Goal: Book appointment/travel/reservation

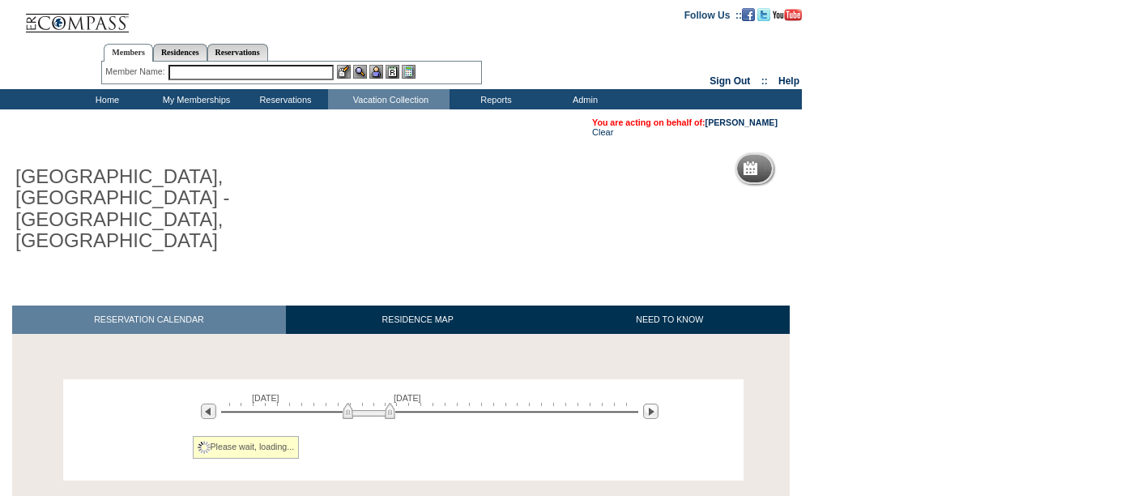
scroll to position [74, 0]
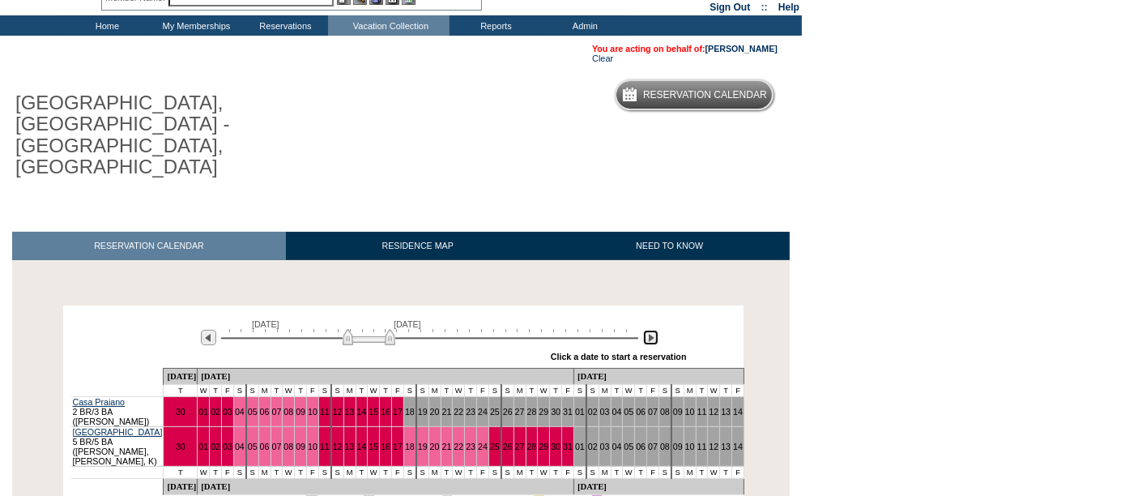
click at [646, 330] on img at bounding box center [650, 337] width 15 height 15
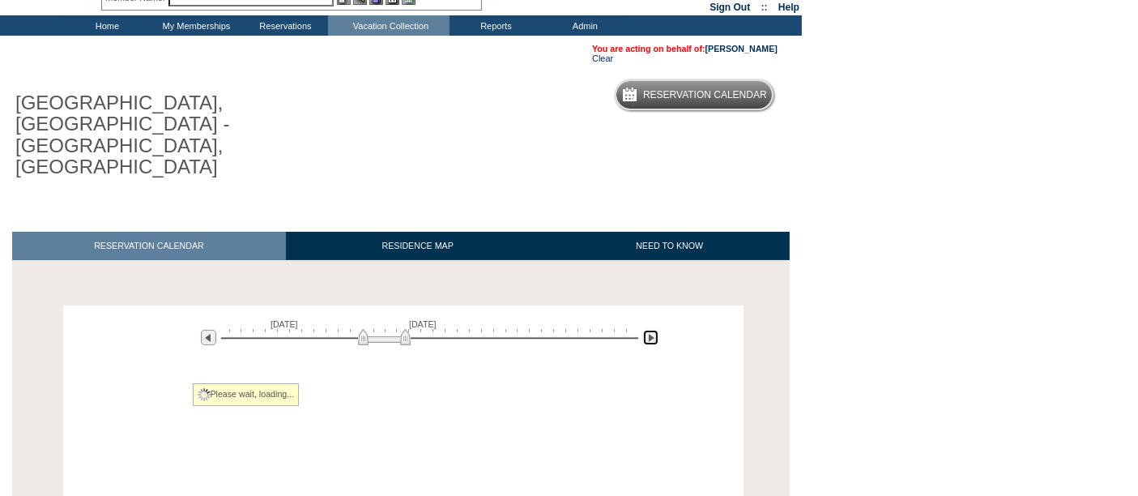
click at [646, 330] on img at bounding box center [650, 337] width 15 height 15
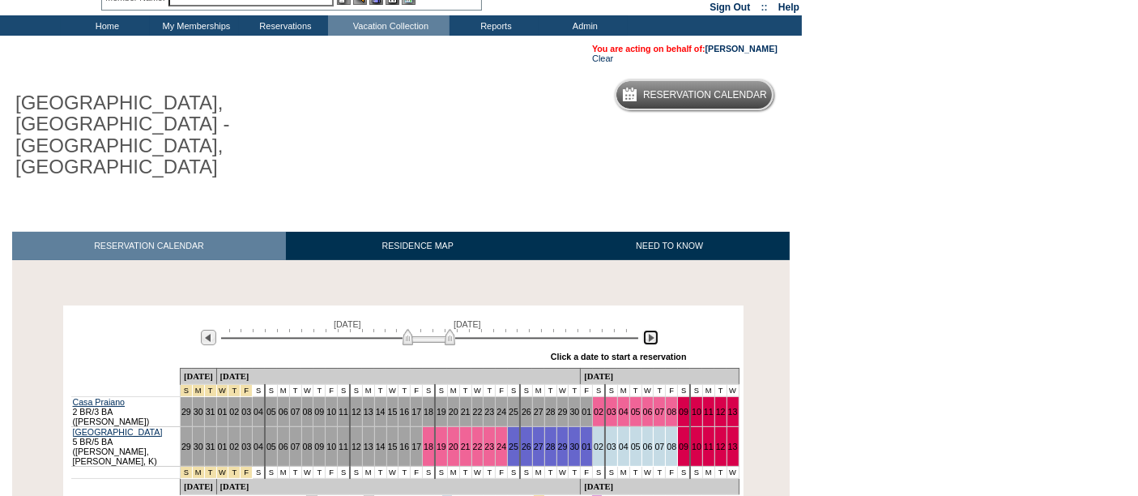
click at [646, 330] on img at bounding box center [650, 337] width 15 height 15
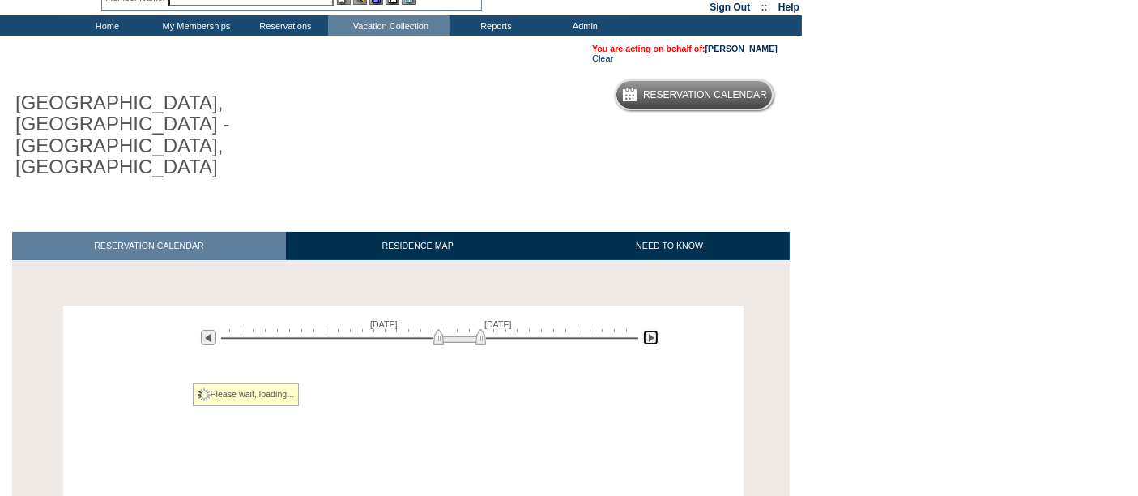
click at [646, 330] on img at bounding box center [650, 337] width 15 height 15
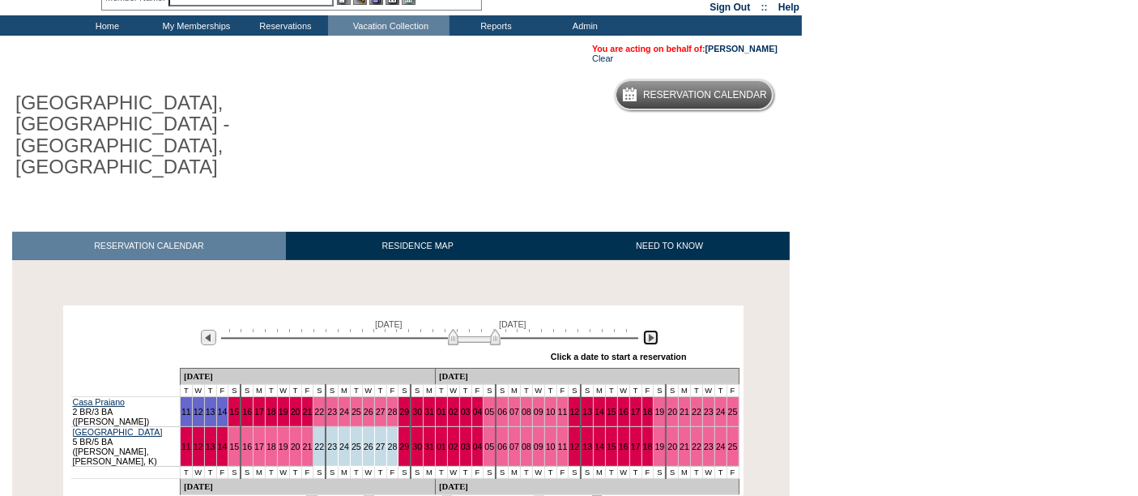
click at [646, 330] on img at bounding box center [650, 337] width 15 height 15
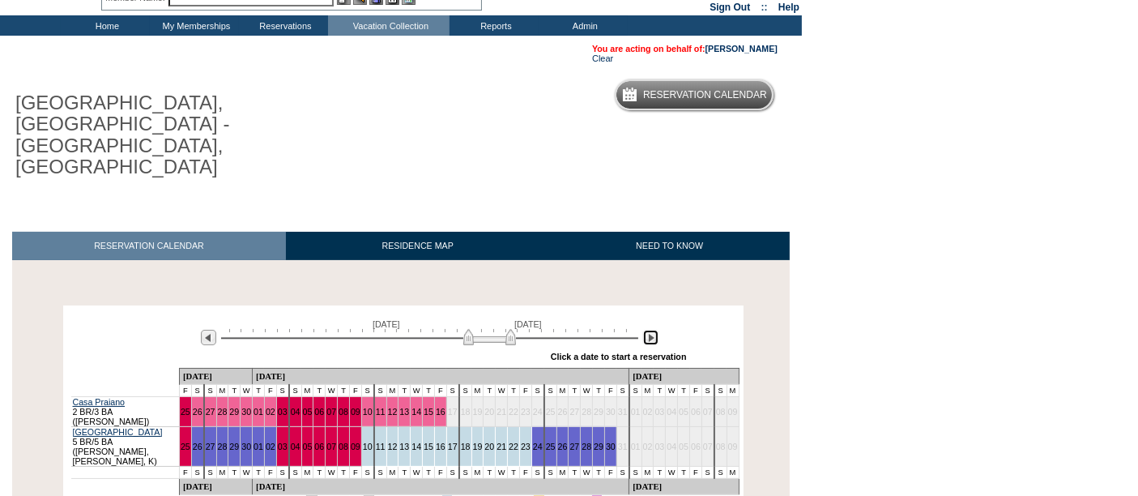
click at [646, 330] on img at bounding box center [650, 337] width 15 height 15
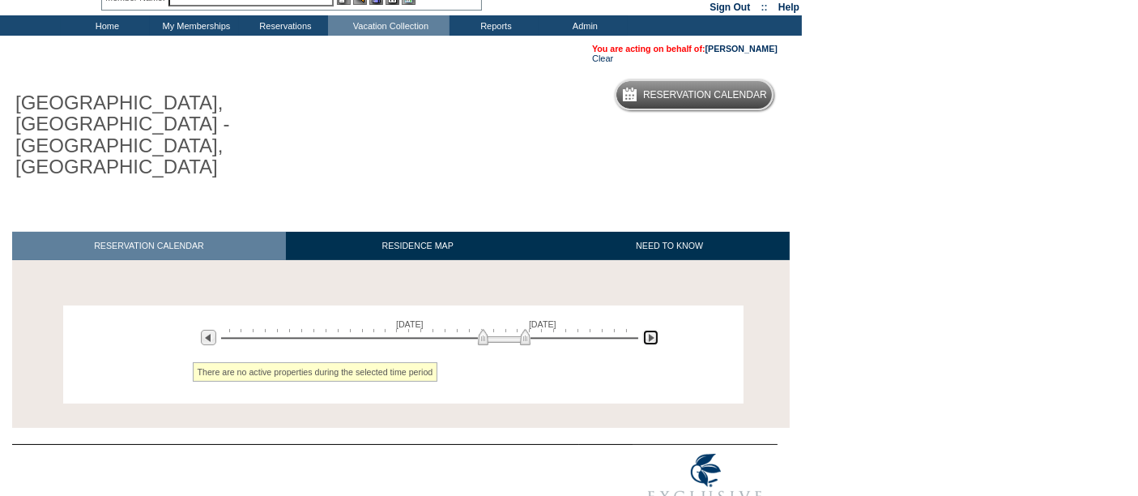
scroll to position [71, 0]
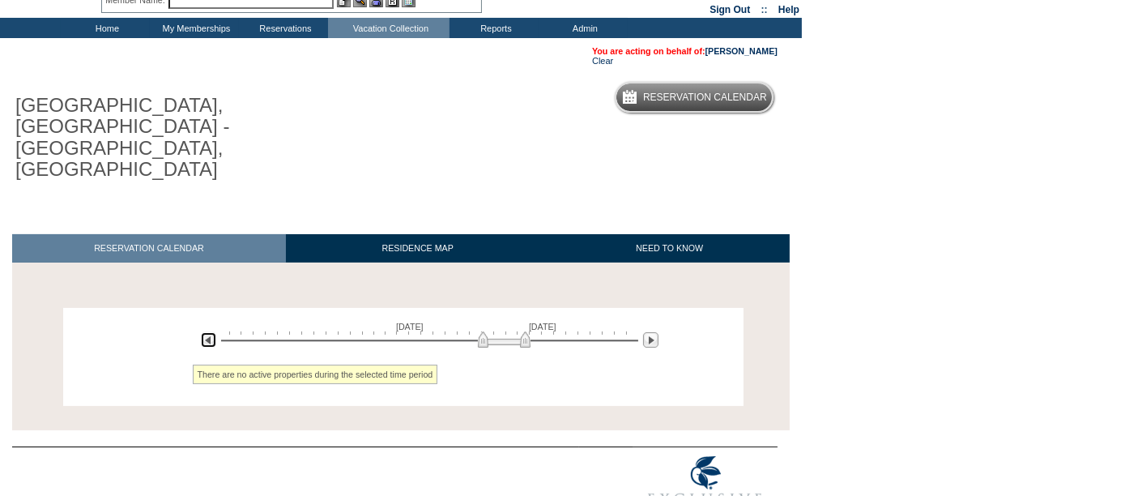
click at [201, 332] on img at bounding box center [208, 339] width 15 height 15
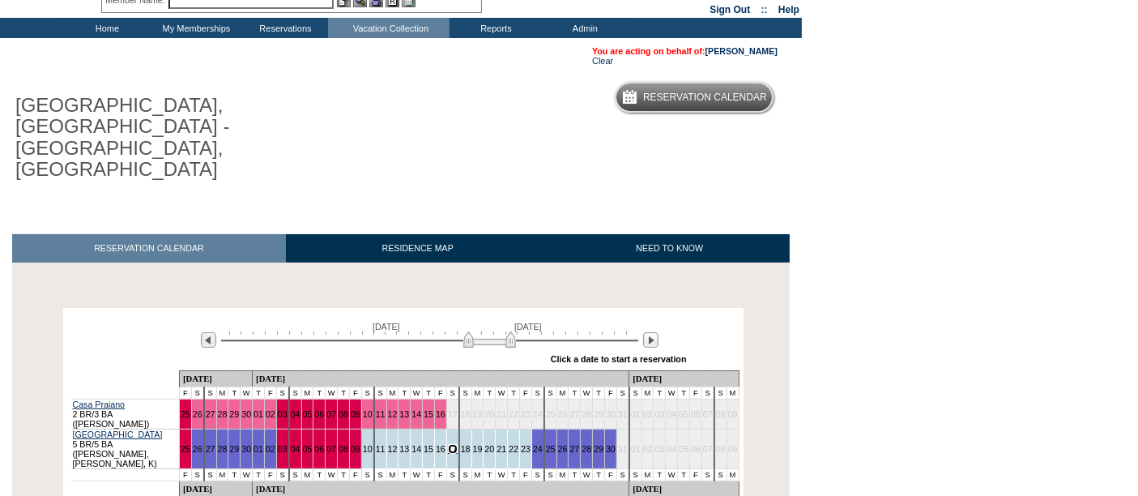
click at [448, 444] on link "17" at bounding box center [453, 449] width 10 height 10
